Goal: Transaction & Acquisition: Obtain resource

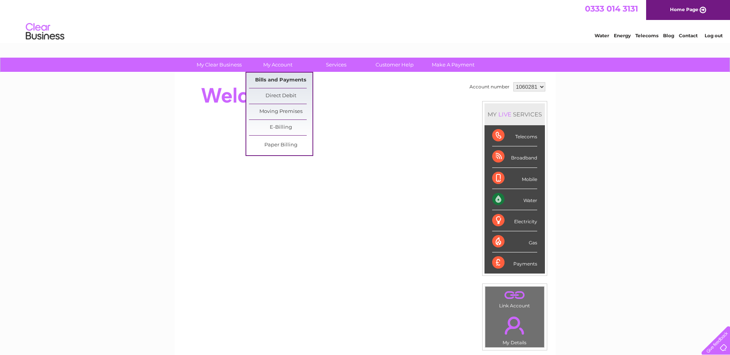
click at [277, 76] on link "Bills and Payments" at bounding box center [280, 80] width 63 height 15
click at [277, 77] on link "Bills and Payments" at bounding box center [280, 80] width 63 height 15
click at [279, 81] on link "Bills and Payments" at bounding box center [280, 80] width 63 height 15
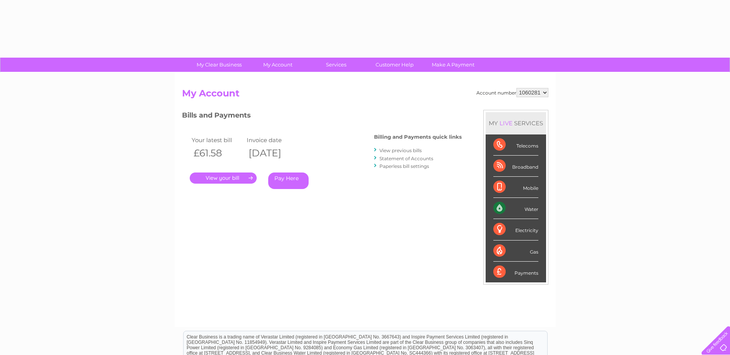
click at [237, 177] on link "." at bounding box center [223, 178] width 67 height 11
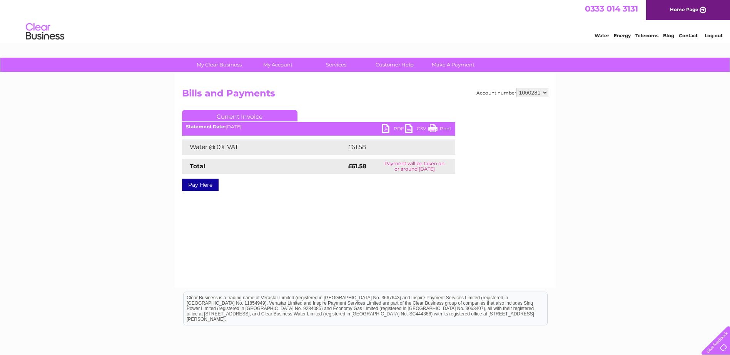
click at [386, 125] on link "PDF" at bounding box center [393, 129] width 23 height 11
click at [390, 127] on link "PDF" at bounding box center [393, 129] width 23 height 11
